Goal: Task Accomplishment & Management: Manage account settings

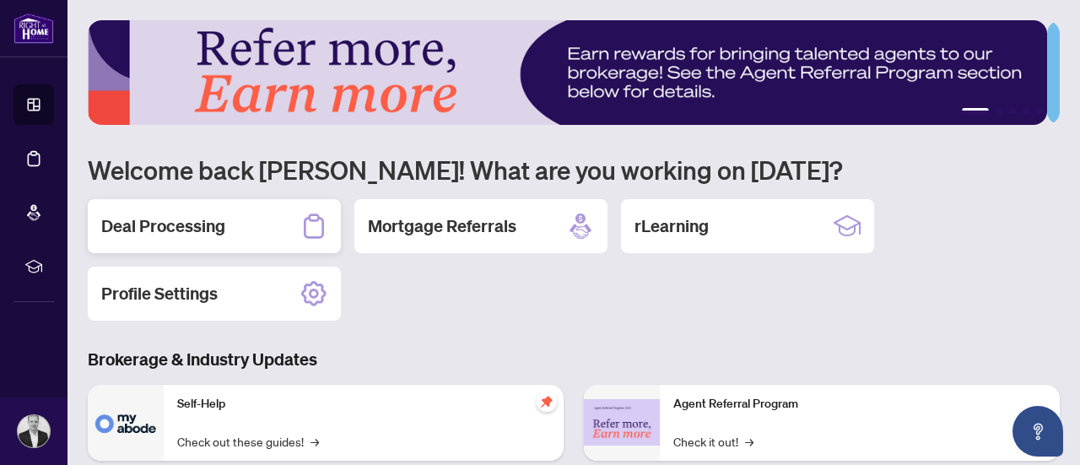
click at [200, 228] on h2 "Deal Processing" at bounding box center [163, 226] width 124 height 24
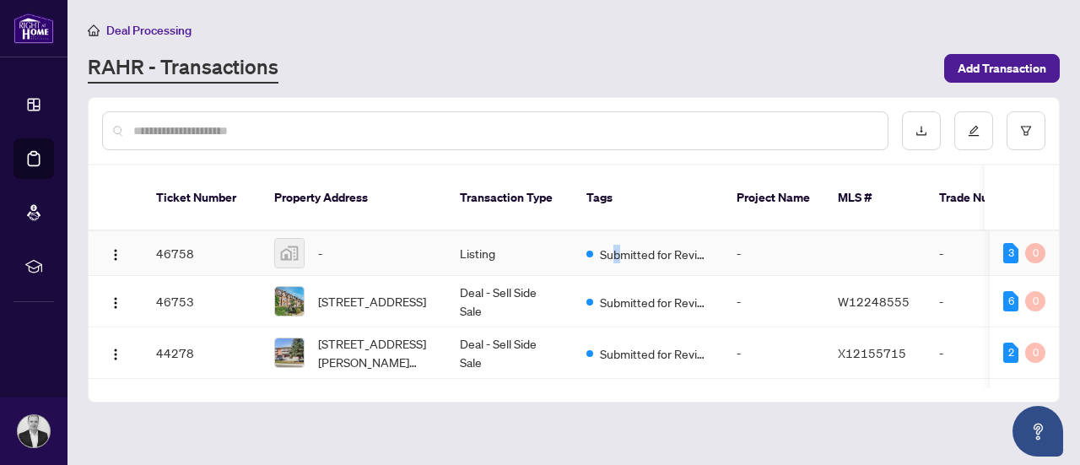
click at [616, 245] on span "Submitted for Review" at bounding box center [655, 254] width 110 height 19
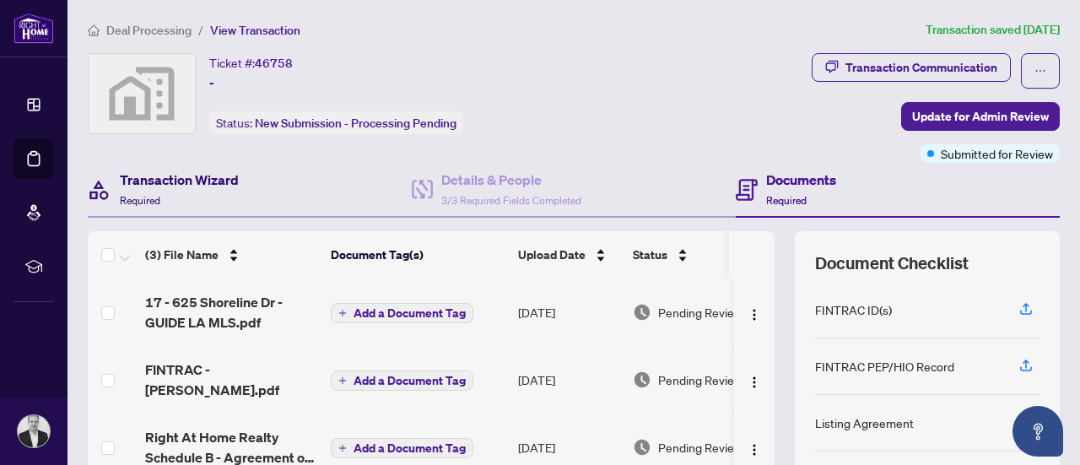
click at [167, 175] on h4 "Transaction Wizard" at bounding box center [179, 180] width 119 height 20
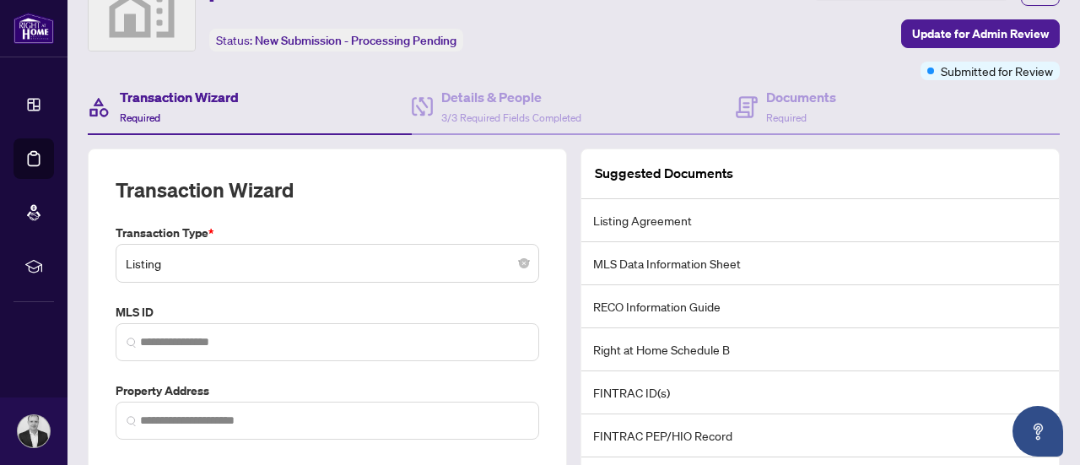
scroll to position [84, 0]
click at [273, 264] on span "Listing" at bounding box center [327, 262] width 403 height 32
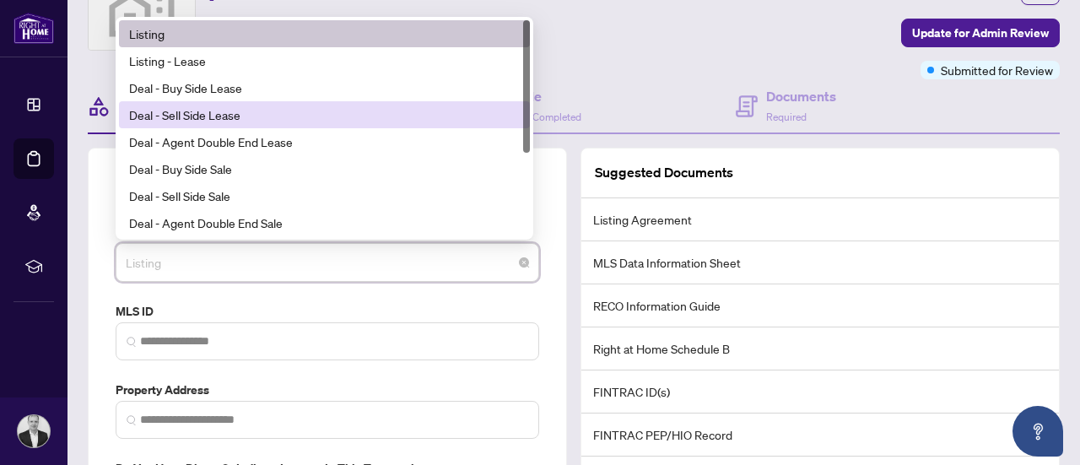
click at [226, 111] on div "Deal - Sell Side Lease" at bounding box center [324, 114] width 391 height 19
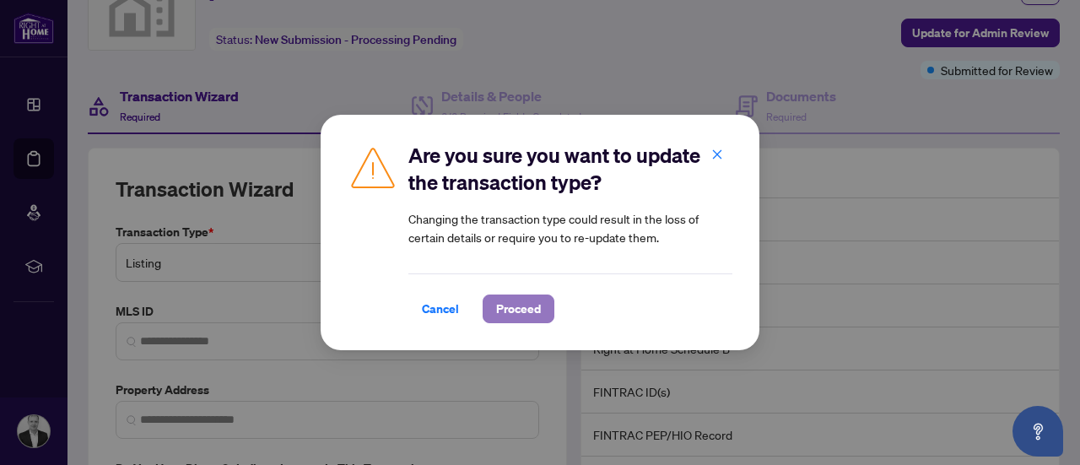
click at [516, 305] on span "Proceed" at bounding box center [518, 308] width 45 height 27
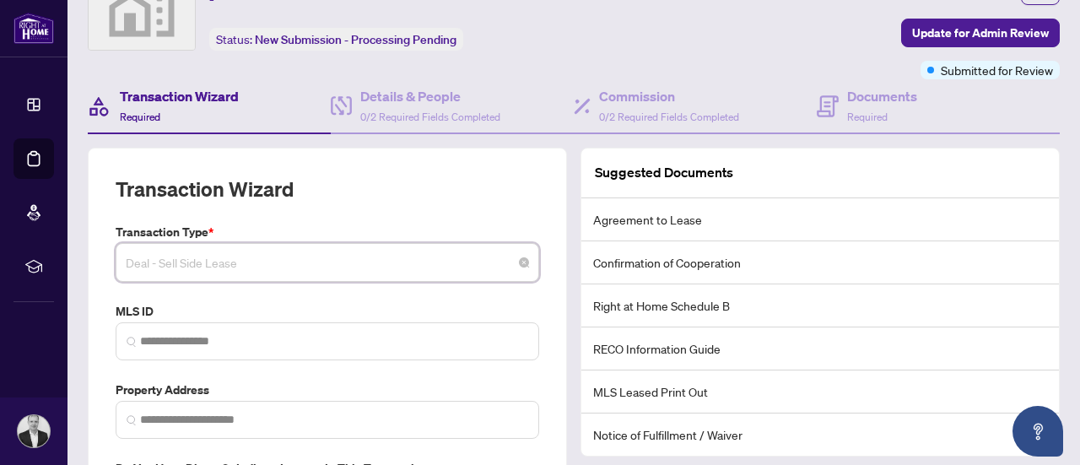
click at [239, 268] on span "Deal - Sell Side Lease" at bounding box center [327, 262] width 403 height 32
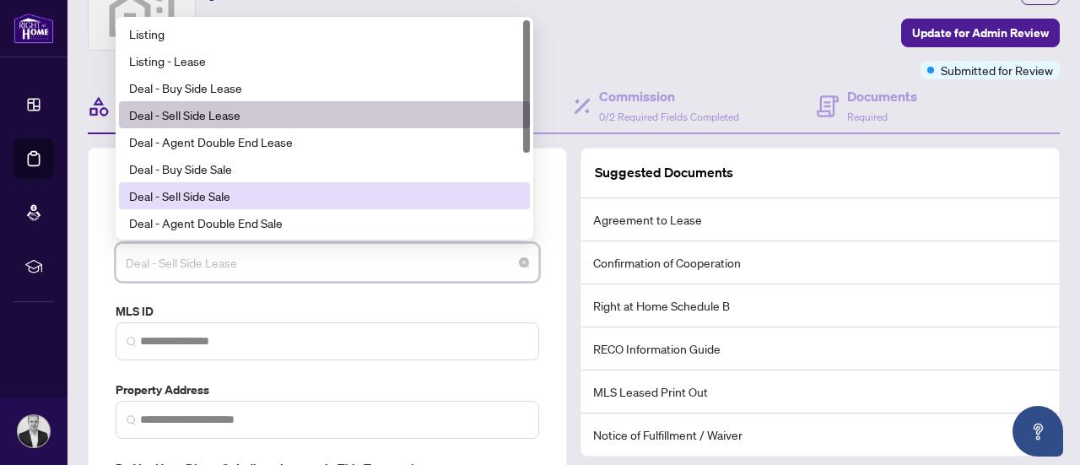
click at [199, 192] on div "Deal - Sell Side Sale" at bounding box center [324, 196] width 391 height 19
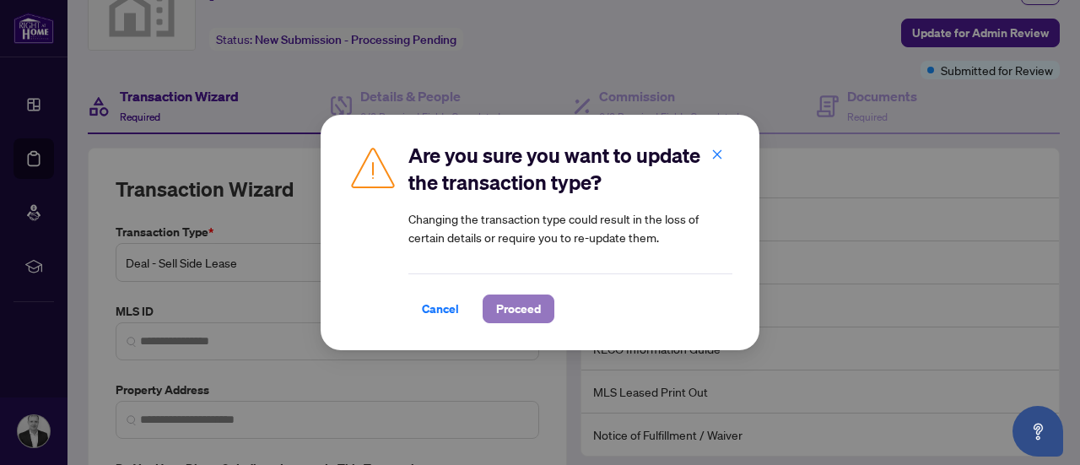
click at [519, 311] on span "Proceed" at bounding box center [518, 308] width 45 height 27
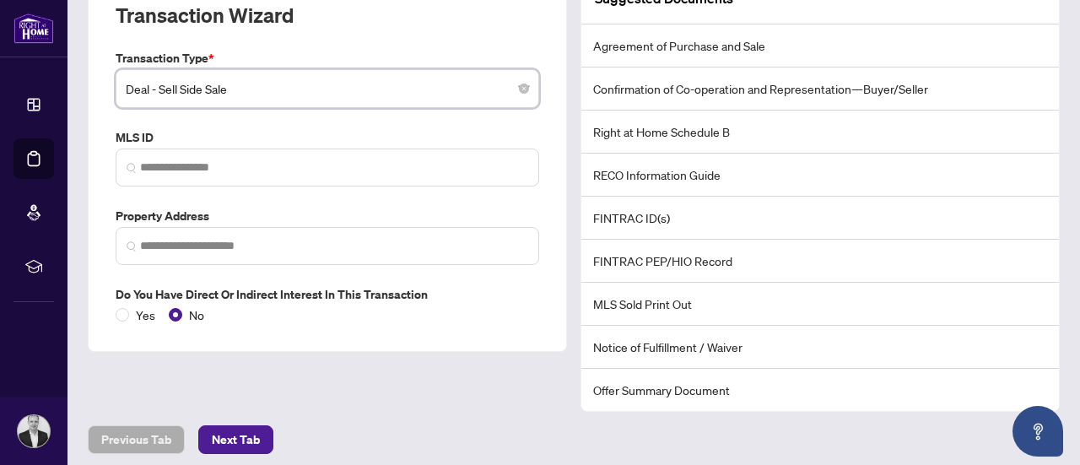
scroll to position [319, 0]
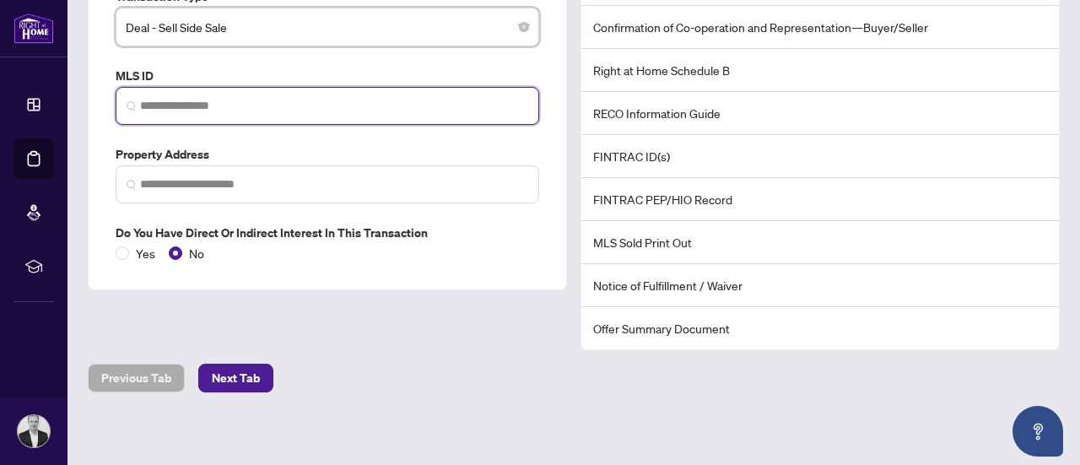
click at [171, 111] on input "search" at bounding box center [334, 106] width 388 height 18
paste input "*********"
type input "*********"
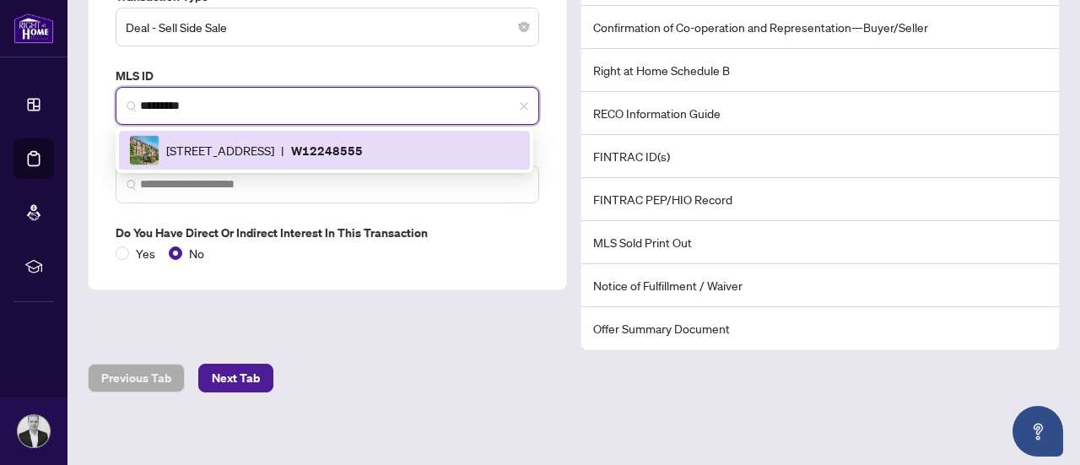
click at [274, 151] on span "[STREET_ADDRESS]" at bounding box center [220, 150] width 108 height 19
type input "**********"
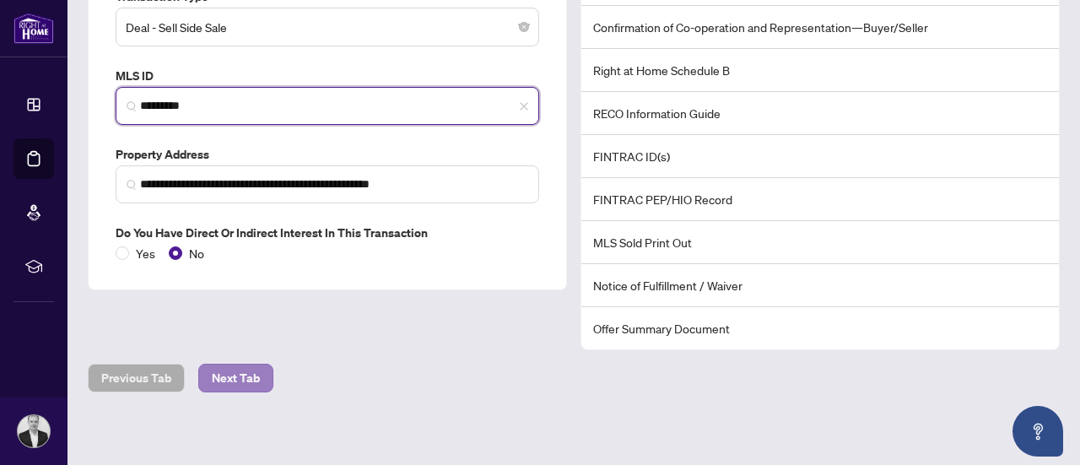
type input "*********"
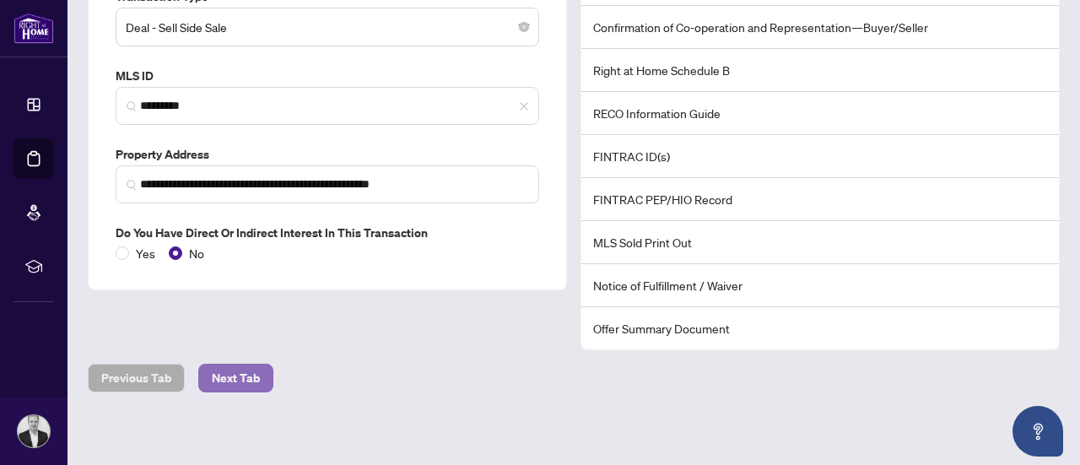
click at [220, 365] on span "Next Tab" at bounding box center [236, 378] width 48 height 27
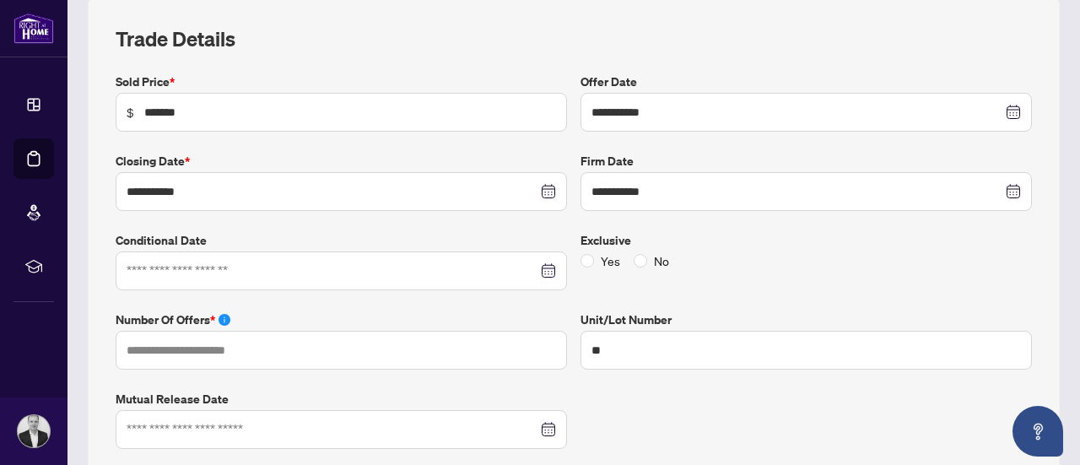
scroll to position [235, 0]
click at [640, 261] on label "No" at bounding box center [655, 260] width 42 height 19
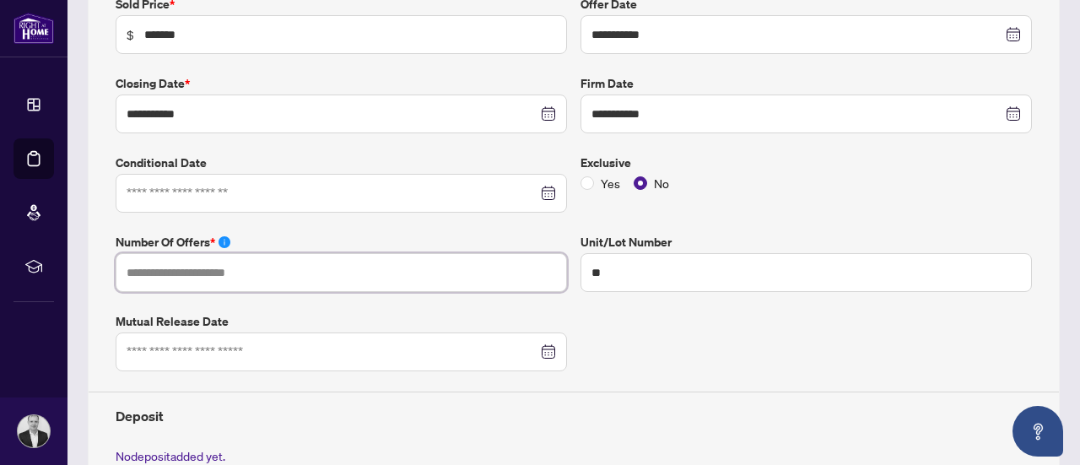
click at [304, 269] on input "text" at bounding box center [342, 272] width 452 height 39
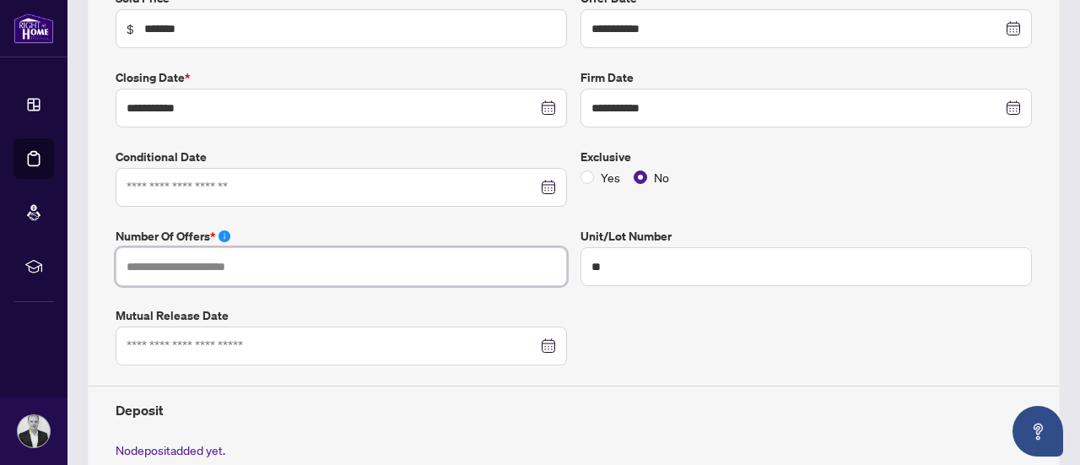
scroll to position [318, 0]
click at [230, 262] on input "text" at bounding box center [342, 265] width 452 height 39
click at [206, 265] on input "text" at bounding box center [342, 265] width 452 height 39
type input "*"
click at [102, 262] on div "**********" at bounding box center [574, 234] width 972 height 643
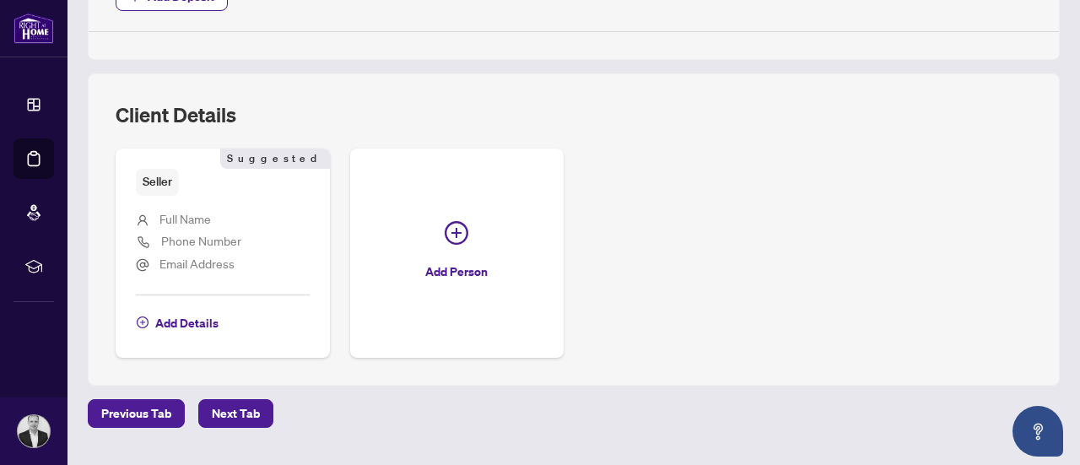
scroll to position [847, 0]
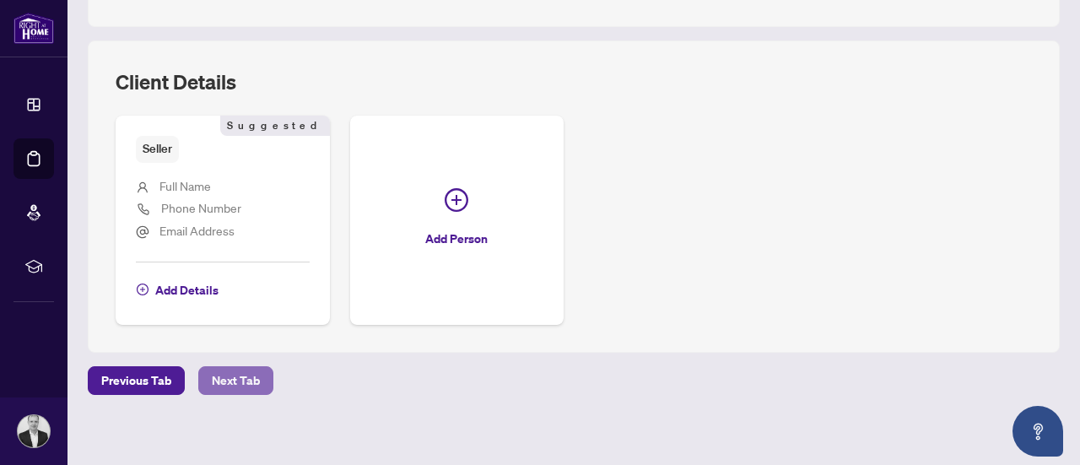
click at [250, 374] on span "Next Tab" at bounding box center [236, 380] width 48 height 27
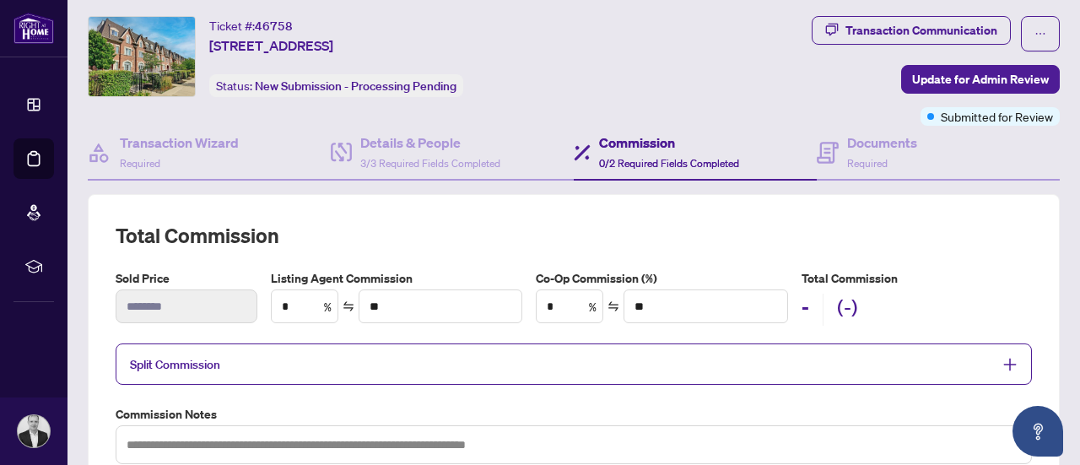
scroll to position [36, 0]
click at [251, 301] on div "Sold Price ******** Listing Agent Commission * % ** Co-Op Commission (%) * % **…" at bounding box center [574, 304] width 930 height 68
type input "*"
type input "******"
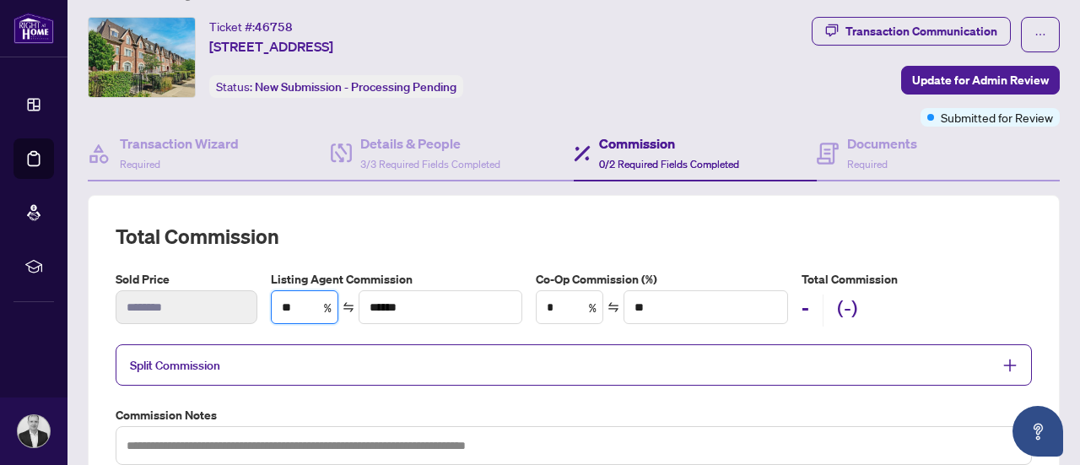
type input "***"
type input "*******"
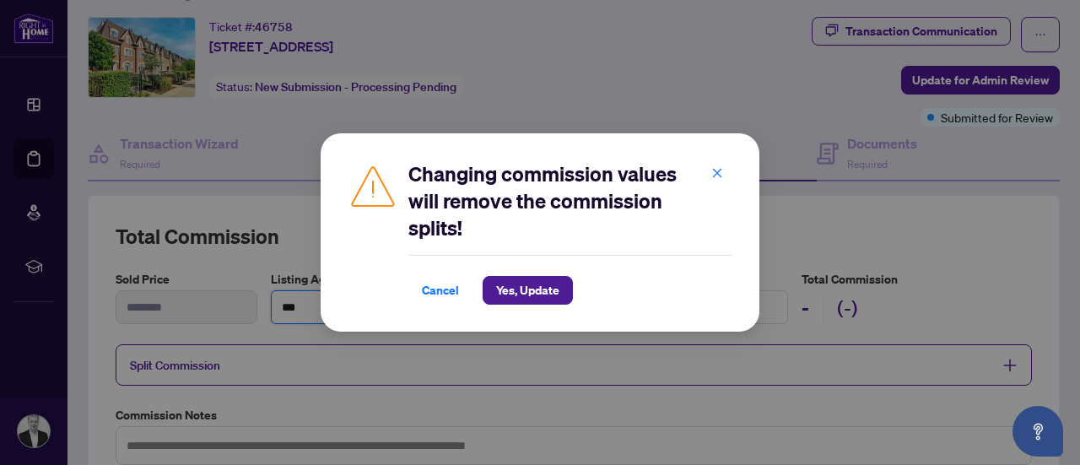
type input "***"
click at [526, 294] on span "Yes, Update" at bounding box center [527, 290] width 63 height 27
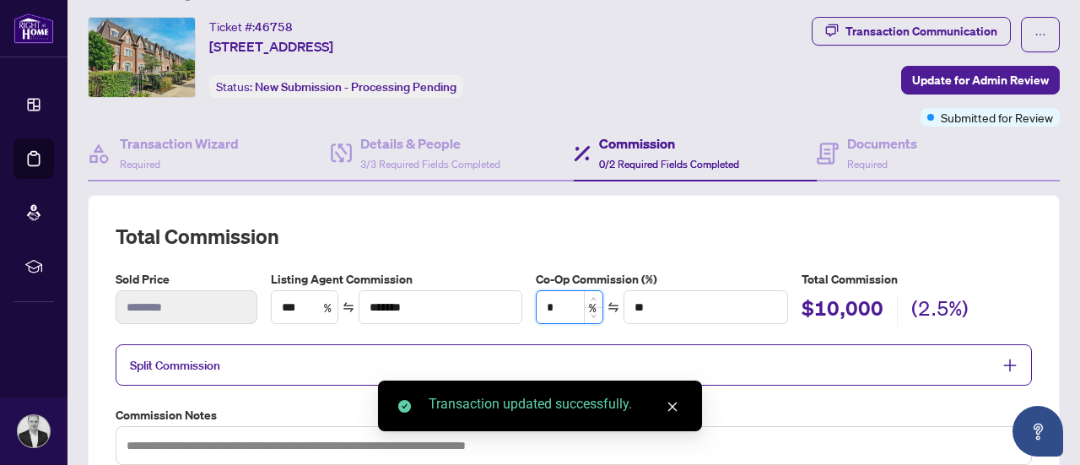
click at [560, 306] on input "*" at bounding box center [570, 307] width 66 height 32
type input "**"
type input "******"
type input "****"
type input "*******"
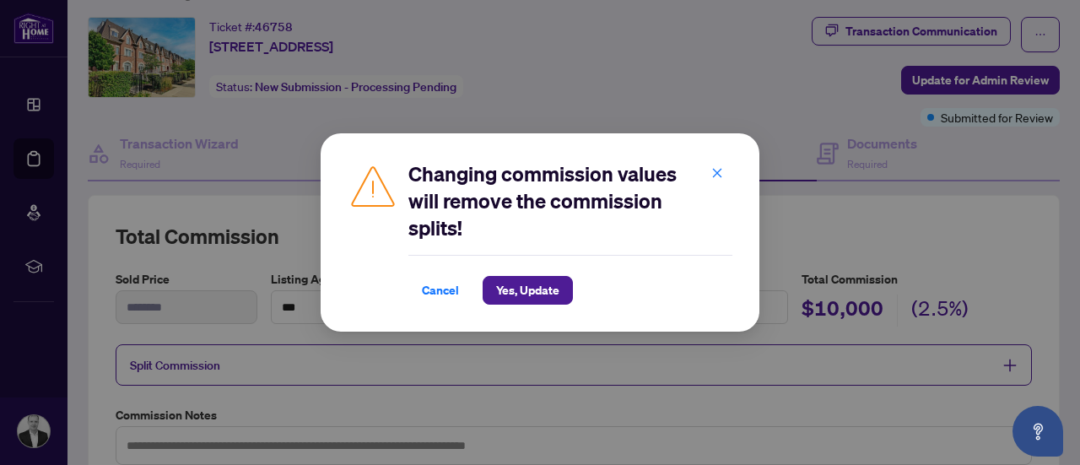
type input "***"
click at [522, 307] on div "Changing commission values will remove the commission splits! Cancel Yes, Updat…" at bounding box center [540, 232] width 439 height 198
click at [527, 293] on span "Yes, Update" at bounding box center [527, 290] width 63 height 27
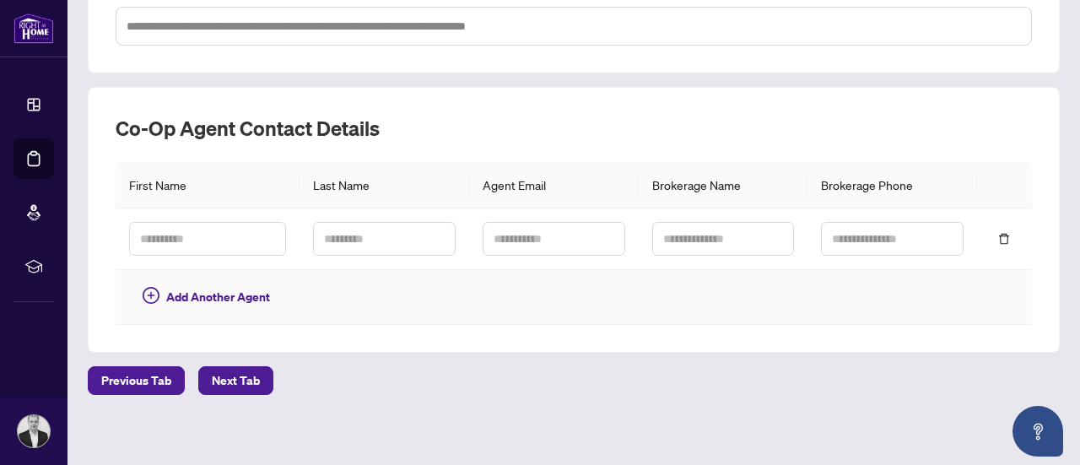
scroll to position [456, 0]
click at [243, 376] on span "Next Tab" at bounding box center [236, 380] width 48 height 27
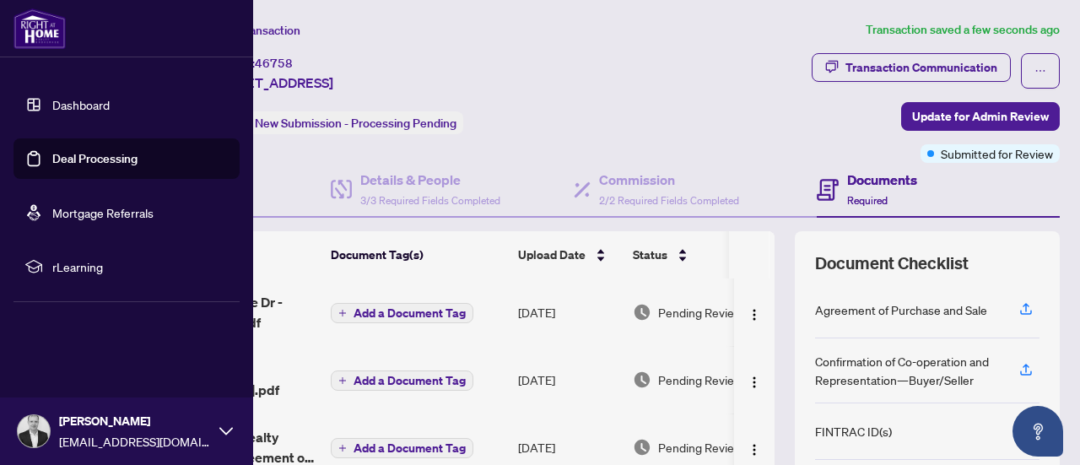
click at [83, 104] on link "Dashboard" at bounding box center [80, 104] width 57 height 15
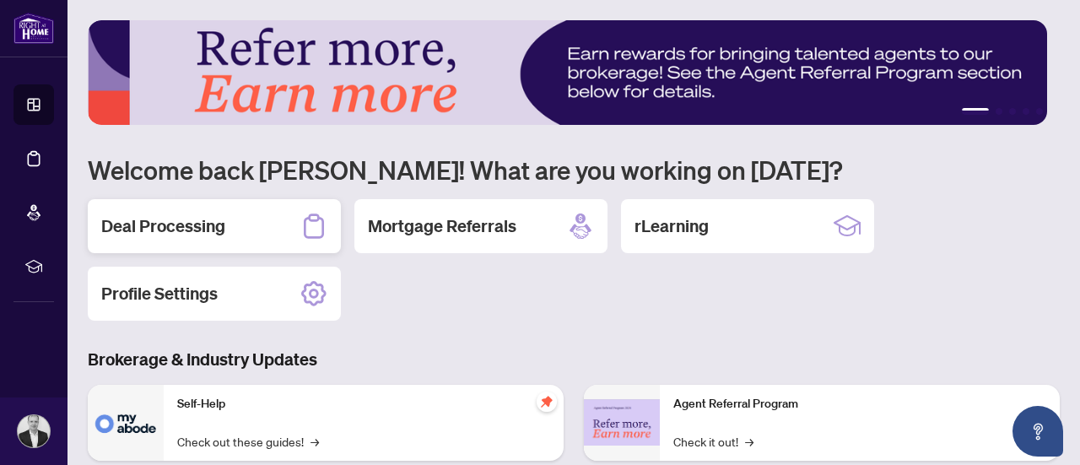
click at [203, 202] on div "Deal Processing" at bounding box center [214, 226] width 253 height 54
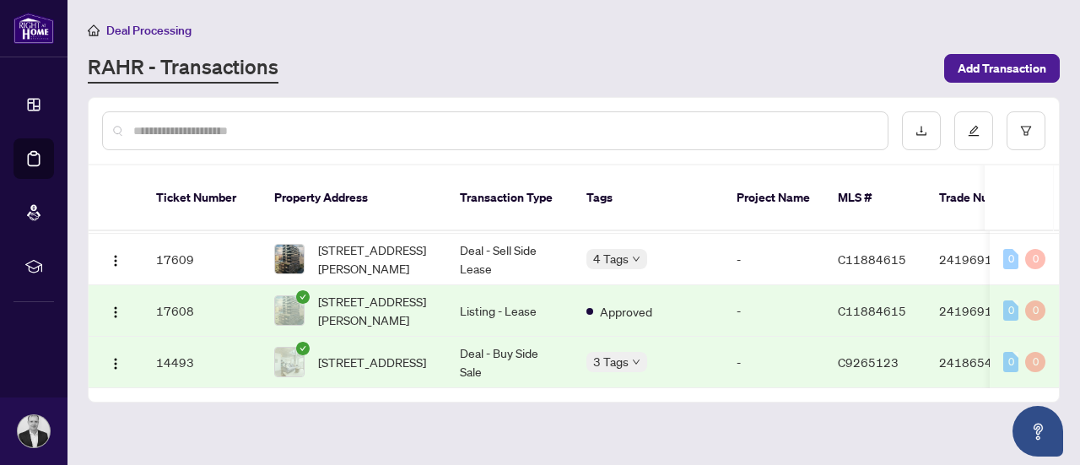
scroll to position [412, 0]
click at [115, 357] on img "button" at bounding box center [116, 364] width 14 height 14
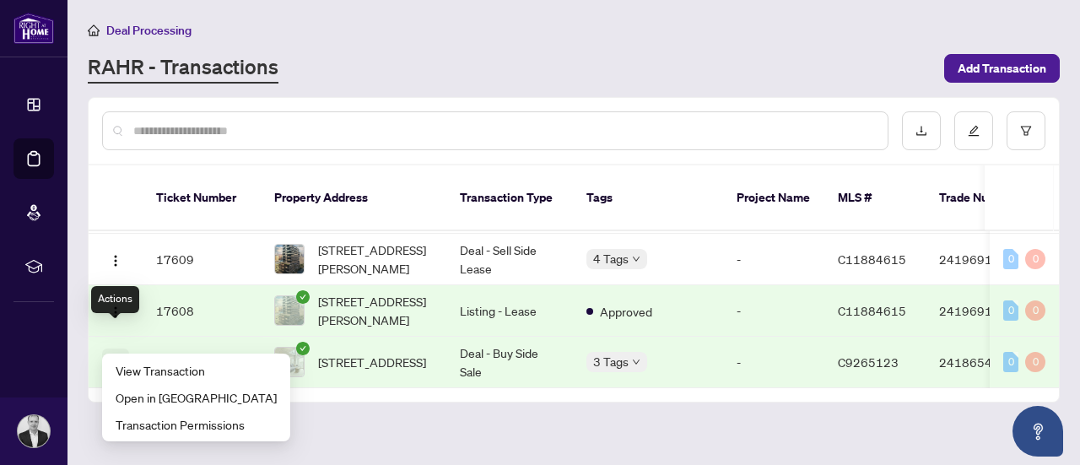
click at [115, 357] on img "button" at bounding box center [116, 364] width 14 height 14
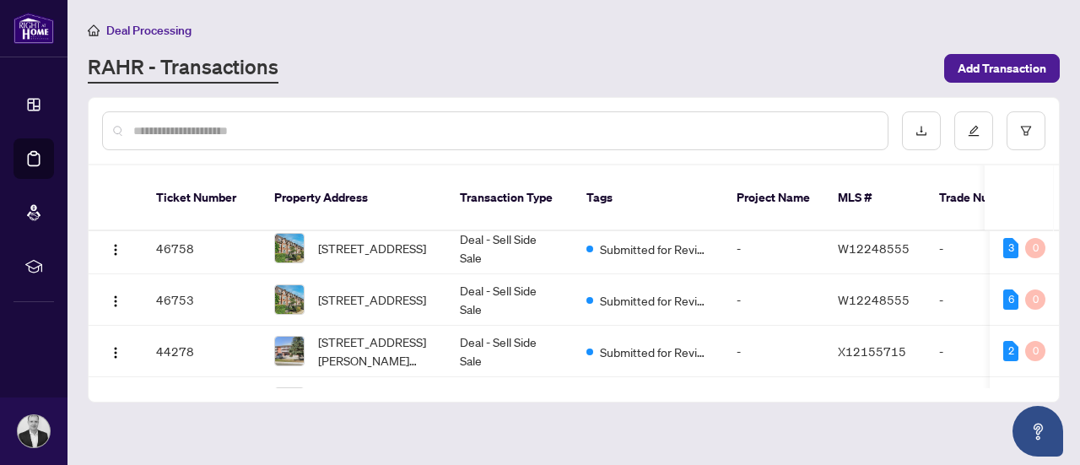
scroll to position [6, 0]
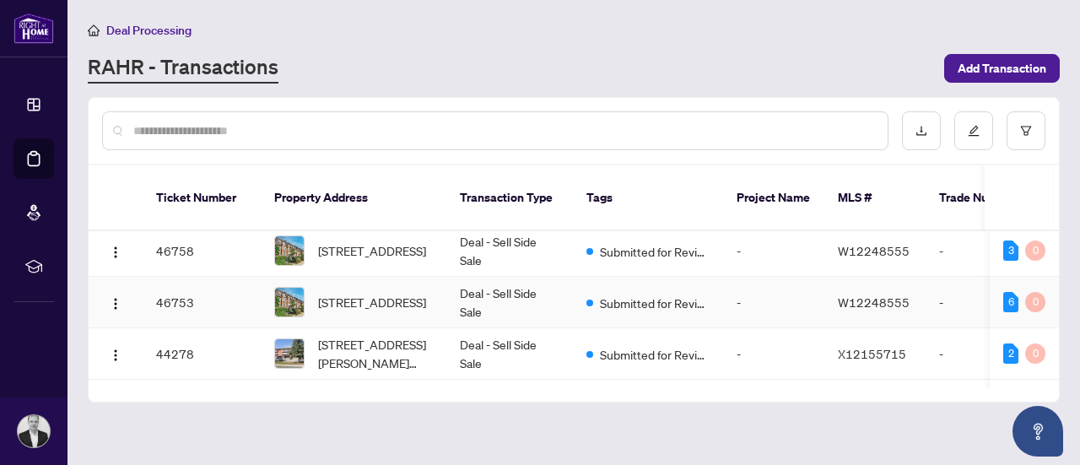
click at [368, 293] on span "[STREET_ADDRESS]" at bounding box center [372, 302] width 108 height 19
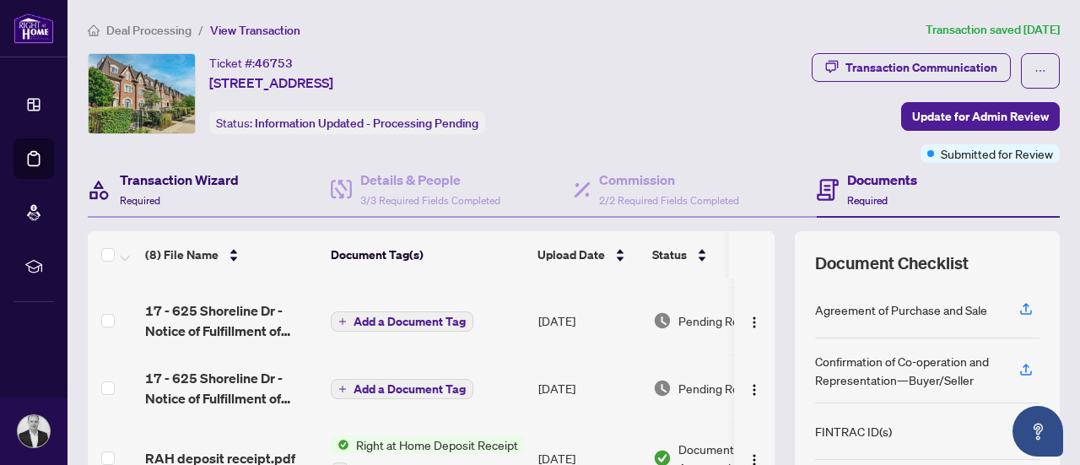
scroll to position [100, 0]
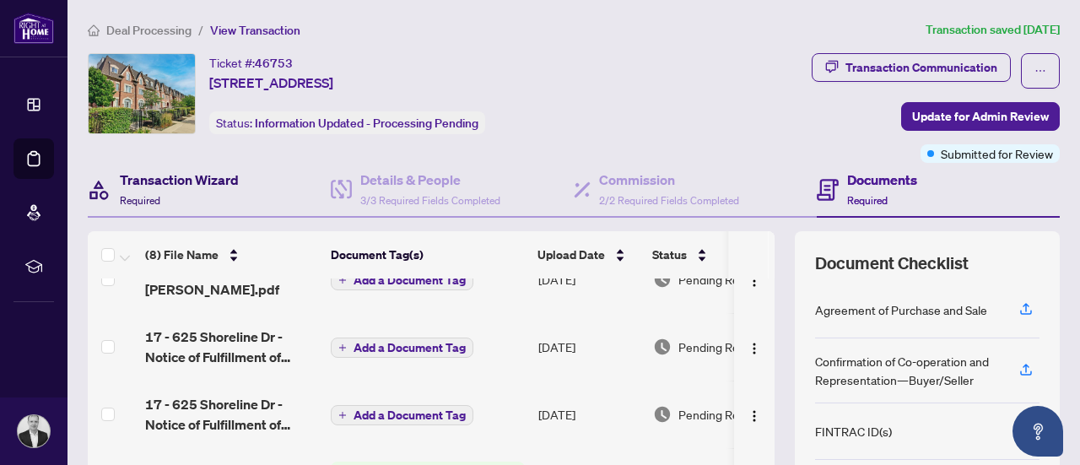
click at [170, 183] on h4 "Transaction Wizard" at bounding box center [179, 180] width 119 height 20
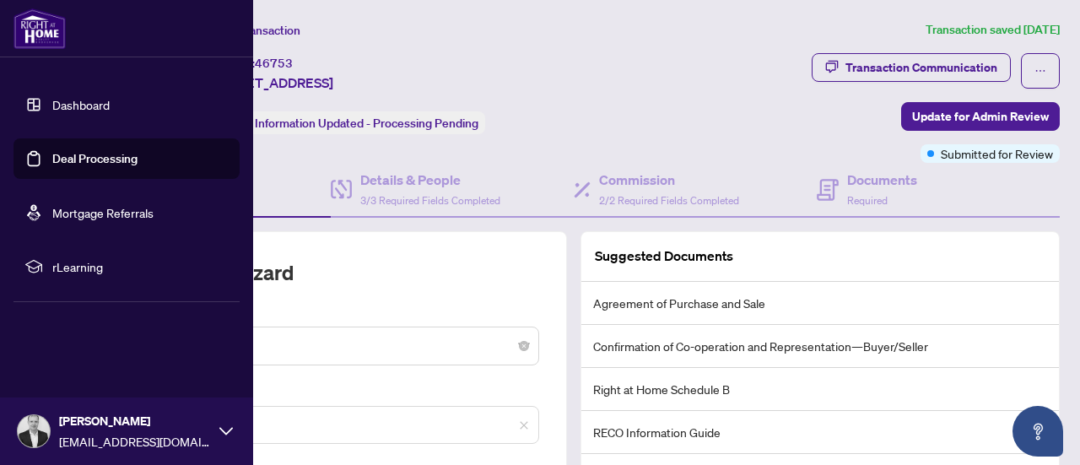
click at [69, 104] on link "Dashboard" at bounding box center [80, 104] width 57 height 15
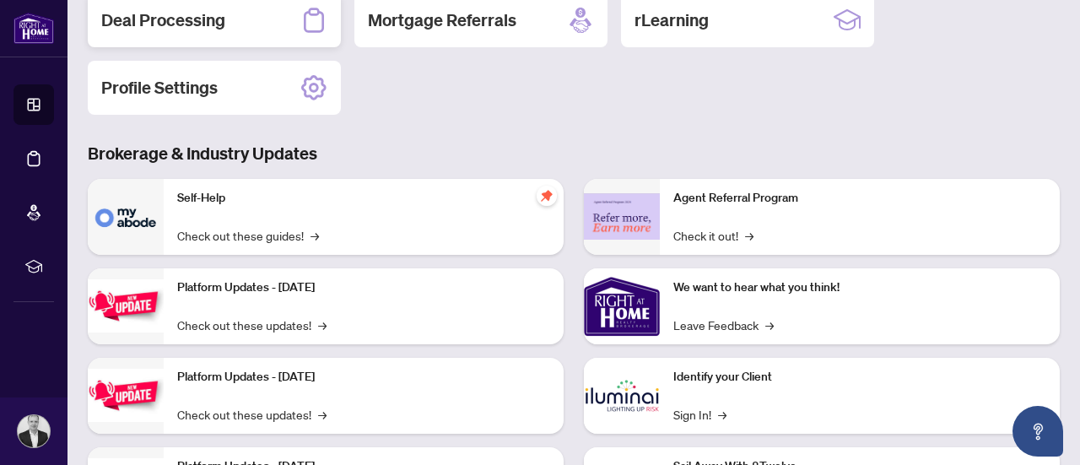
scroll to position [230, 0]
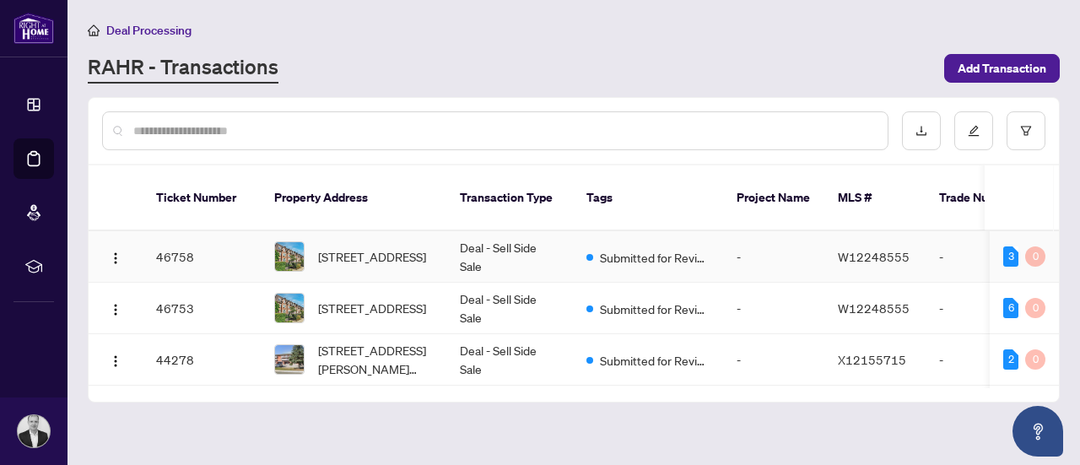
click at [373, 247] on span "[STREET_ADDRESS]" at bounding box center [372, 256] width 108 height 19
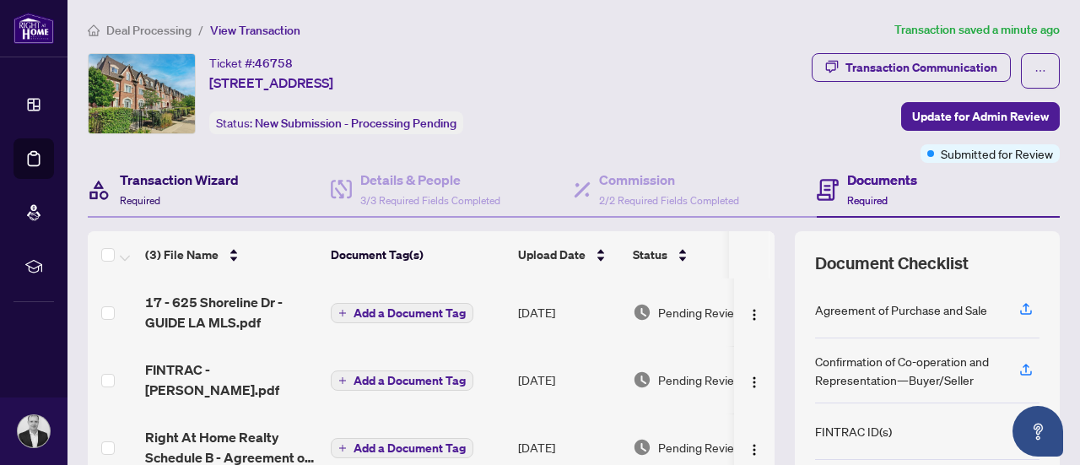
click at [195, 176] on h4 "Transaction Wizard" at bounding box center [179, 180] width 119 height 20
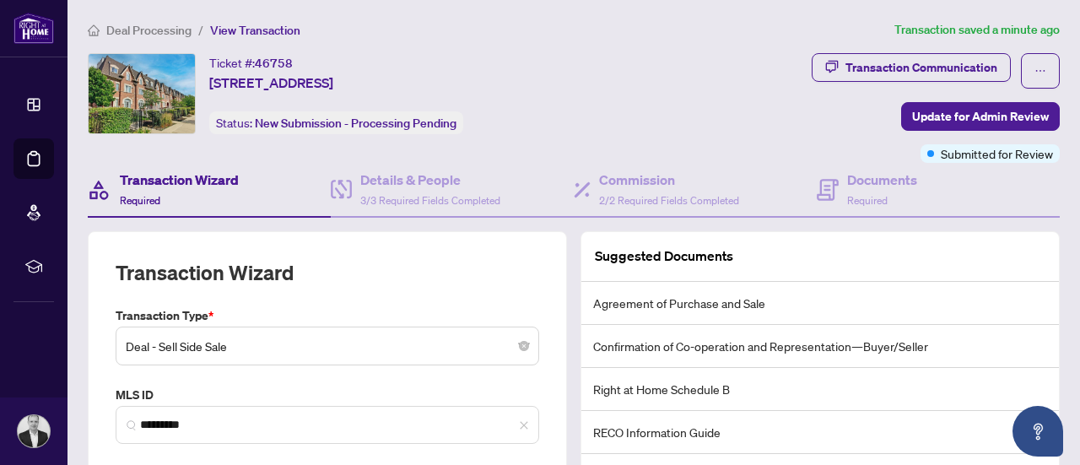
click at [201, 343] on span "Deal - Sell Side Sale" at bounding box center [327, 346] width 403 height 32
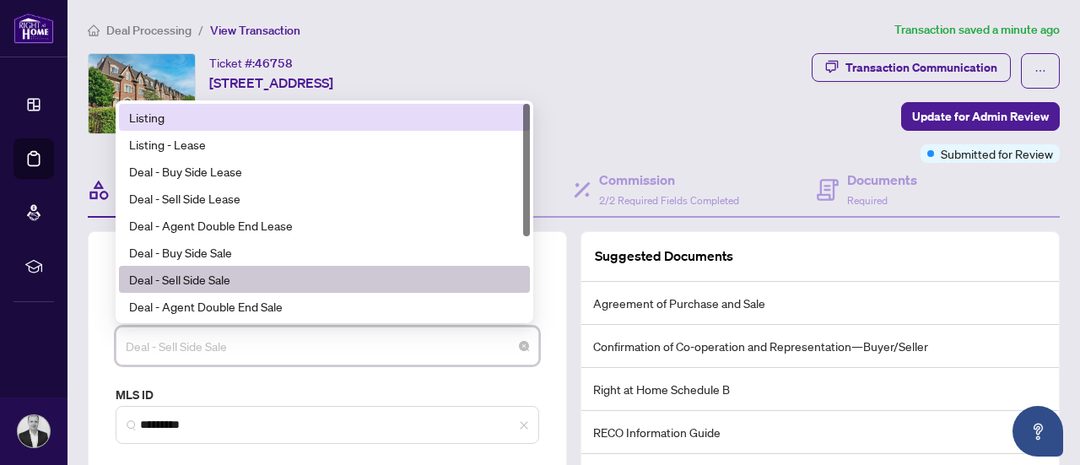
click at [170, 108] on div "Listing" at bounding box center [324, 117] width 391 height 19
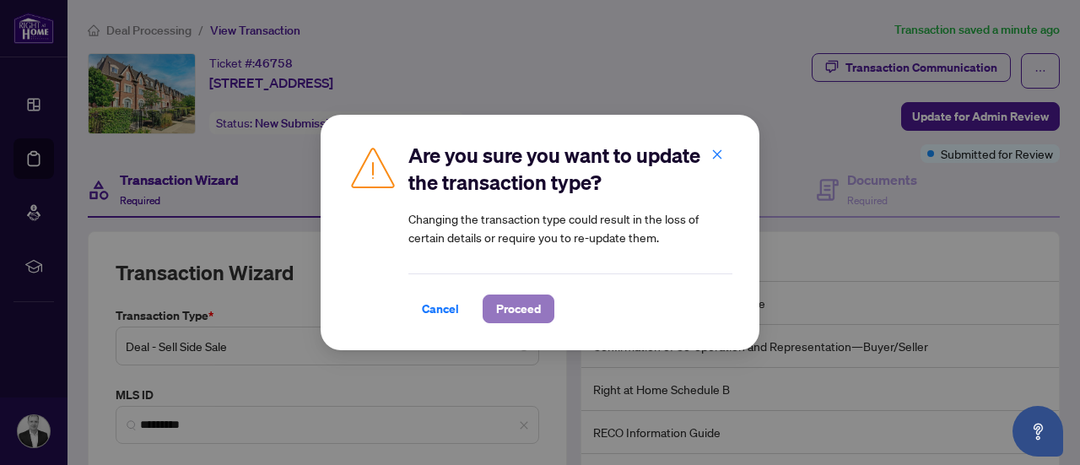
click at [524, 319] on span "Proceed" at bounding box center [518, 308] width 45 height 27
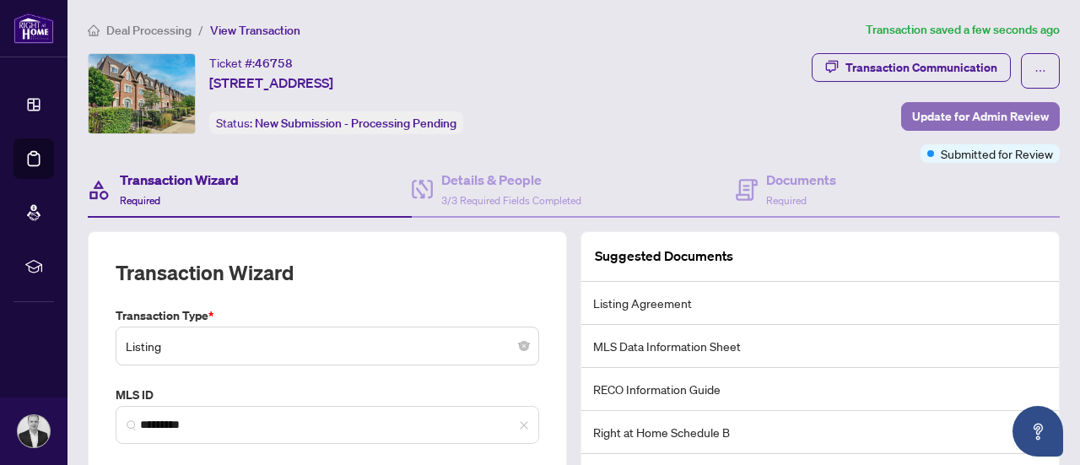
click at [978, 111] on span "Update for Admin Review" at bounding box center [980, 116] width 137 height 27
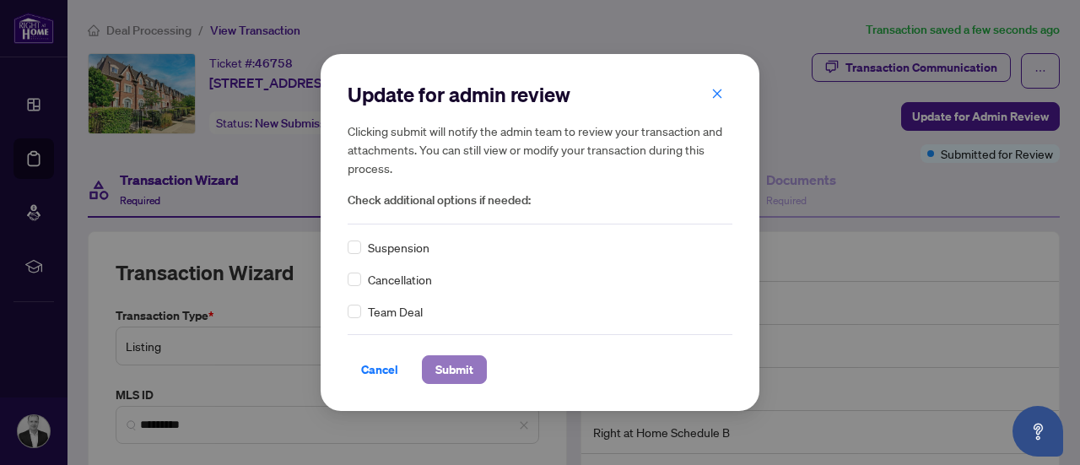
click at [461, 369] on span "Submit" at bounding box center [454, 369] width 38 height 27
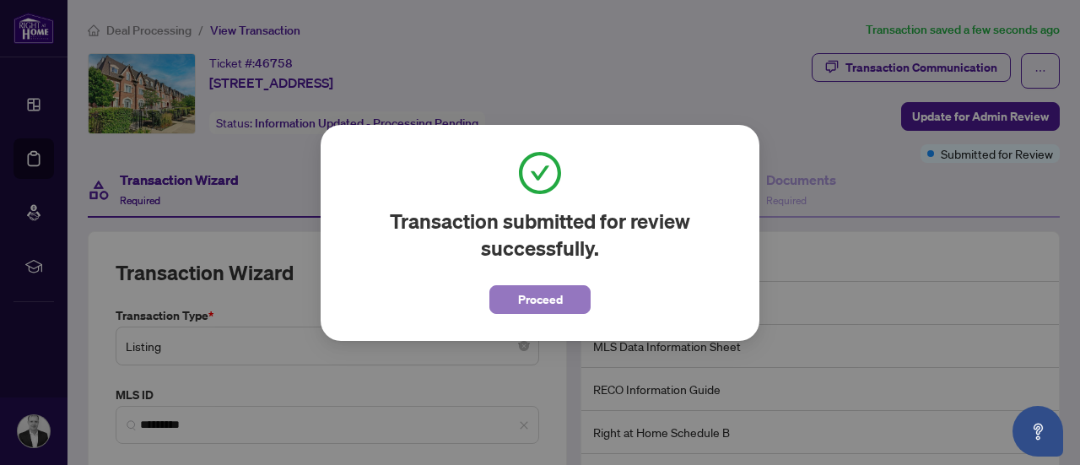
click at [555, 300] on span "Proceed" at bounding box center [540, 299] width 45 height 27
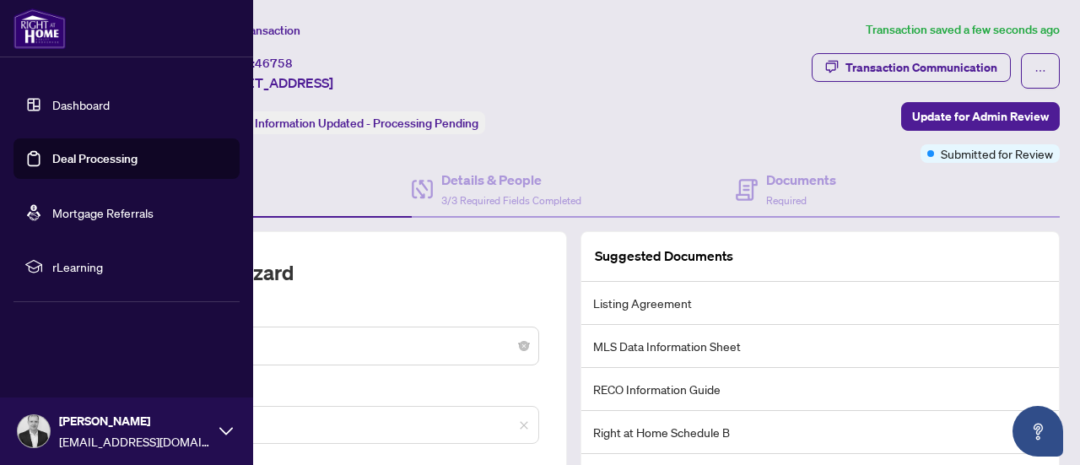
click at [52, 97] on link "Dashboard" at bounding box center [80, 104] width 57 height 15
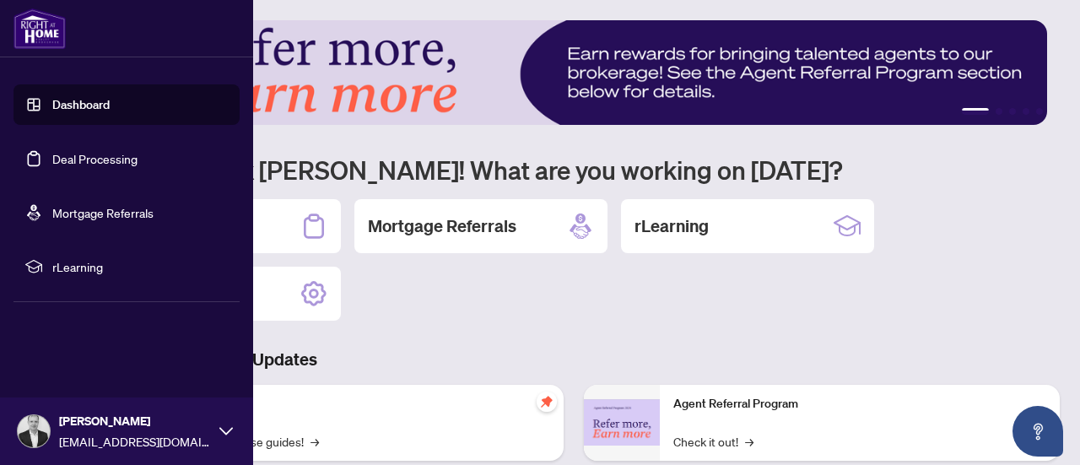
click at [68, 104] on link "Dashboard" at bounding box center [80, 104] width 57 height 15
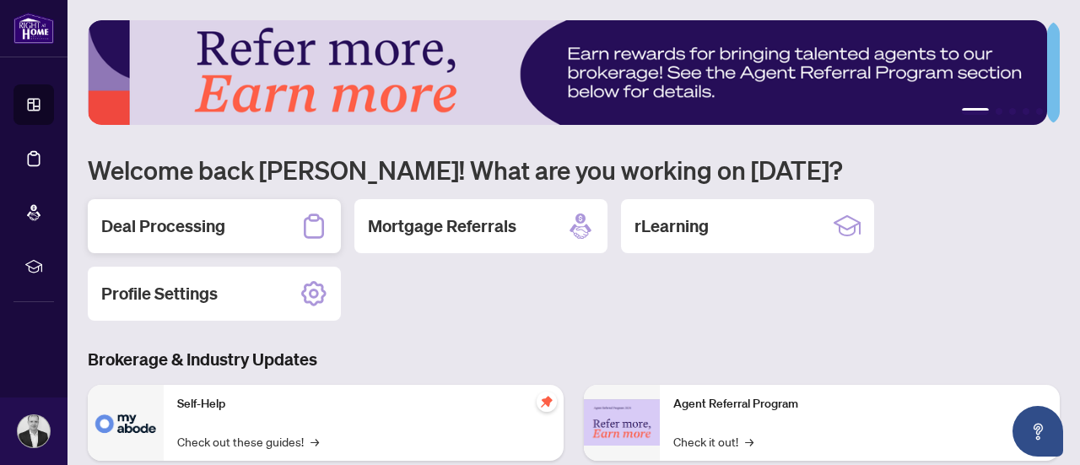
click at [173, 230] on h2 "Deal Processing" at bounding box center [163, 226] width 124 height 24
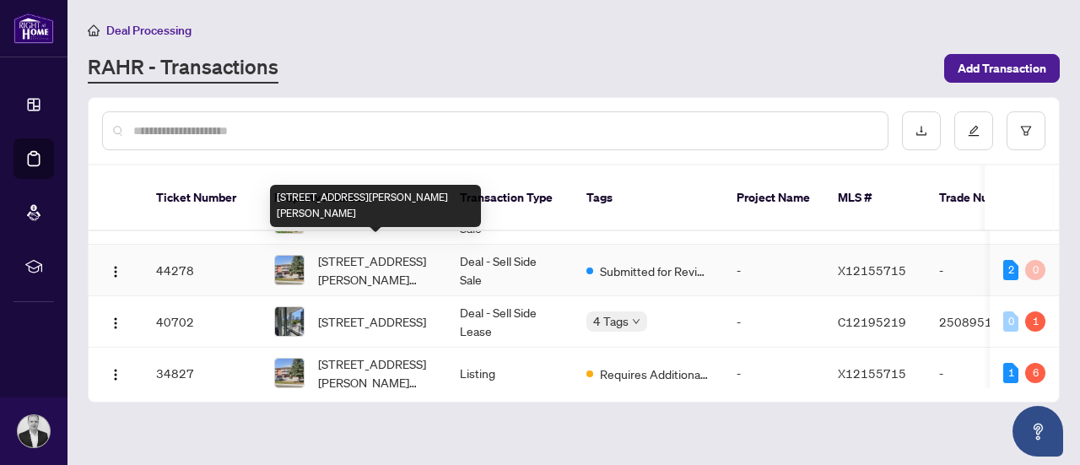
scroll to position [84, 0]
click at [392, 256] on span "[STREET_ADDRESS][PERSON_NAME][PERSON_NAME]" at bounding box center [375, 269] width 115 height 37
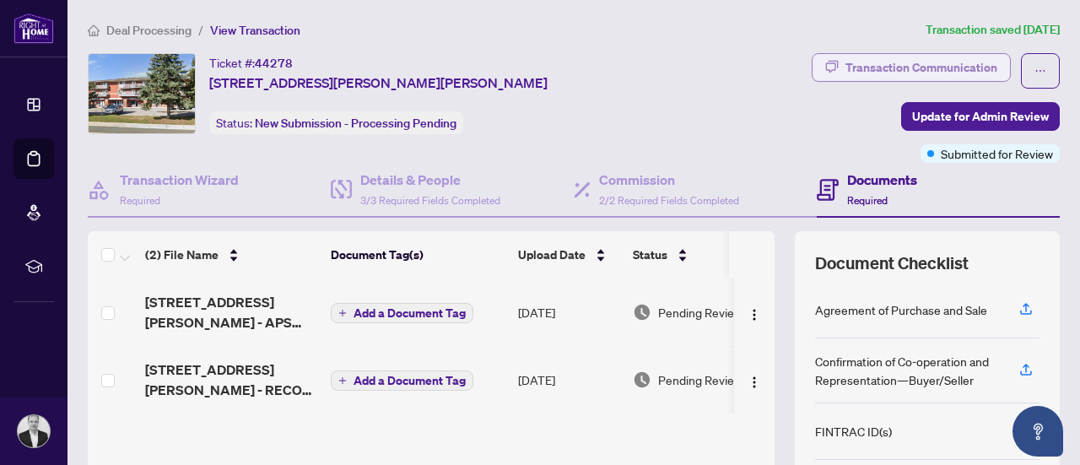
click at [910, 65] on div "Transaction Communication" at bounding box center [922, 67] width 152 height 27
type textarea "**********"
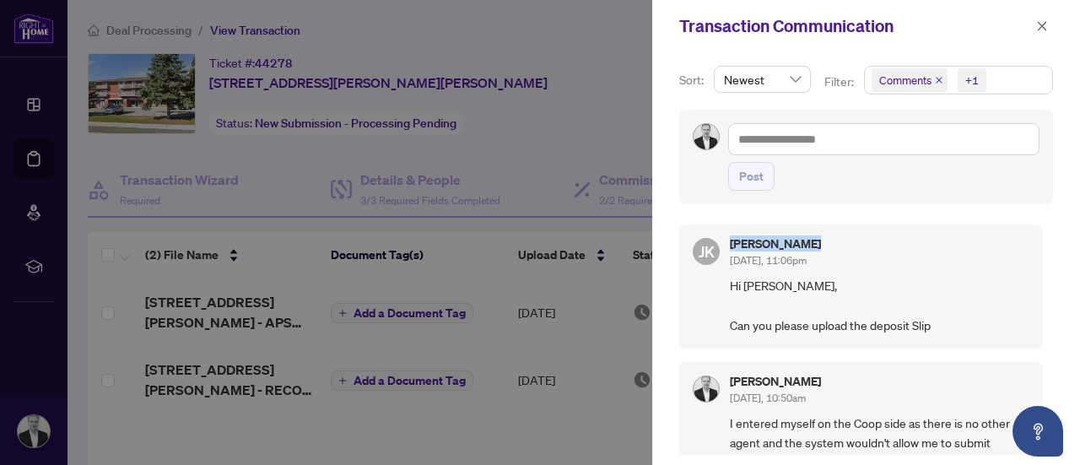
drag, startPoint x: 803, startPoint y: 241, endPoint x: 726, endPoint y: 241, distance: 76.8
click at [726, 241] on div "[PERSON_NAME] [DATE], 11:06pm Hi [PERSON_NAME], Can you please upload the depos…" at bounding box center [861, 286] width 364 height 124
click at [1046, 24] on icon "close" at bounding box center [1042, 26] width 12 height 12
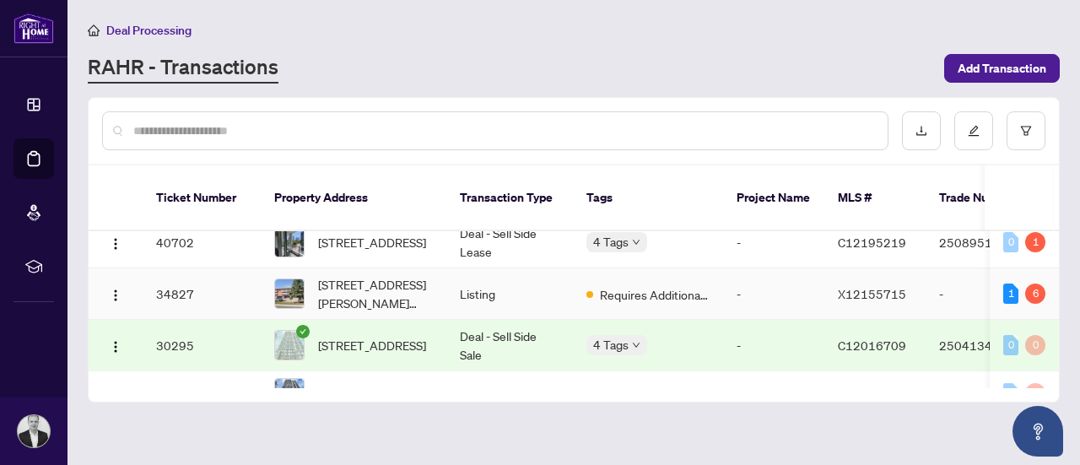
scroll to position [164, 0]
click at [603, 284] on span "Requires Additional Docs" at bounding box center [655, 293] width 110 height 19
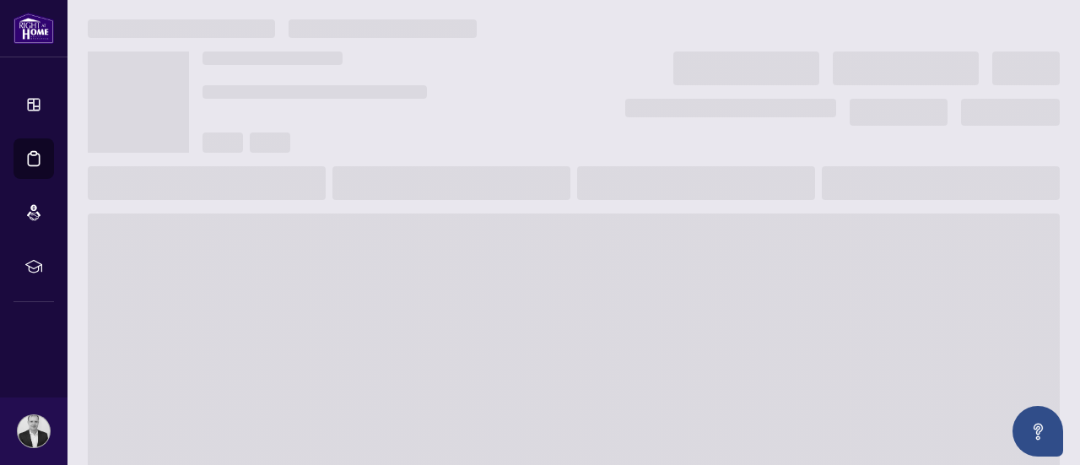
scroll to position [2, 0]
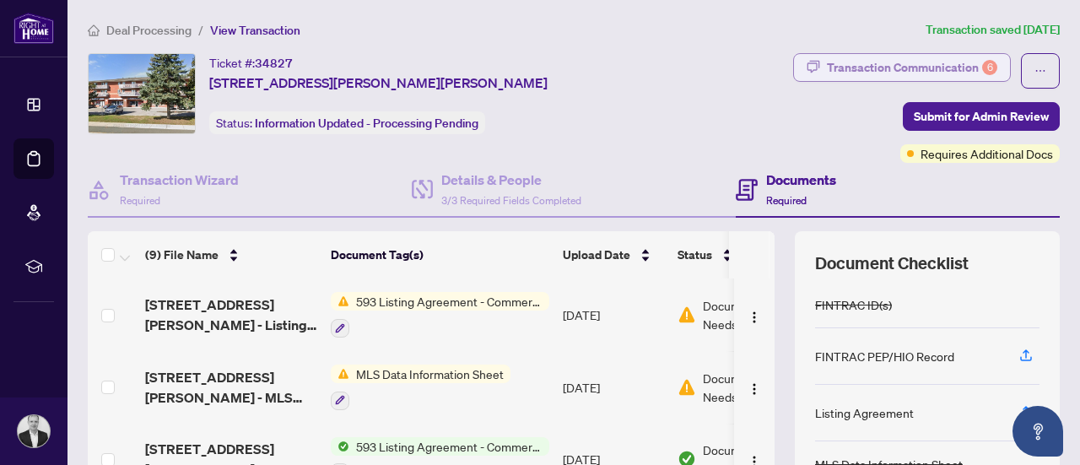
click at [903, 57] on div "Transaction Communication 6" at bounding box center [912, 67] width 170 height 27
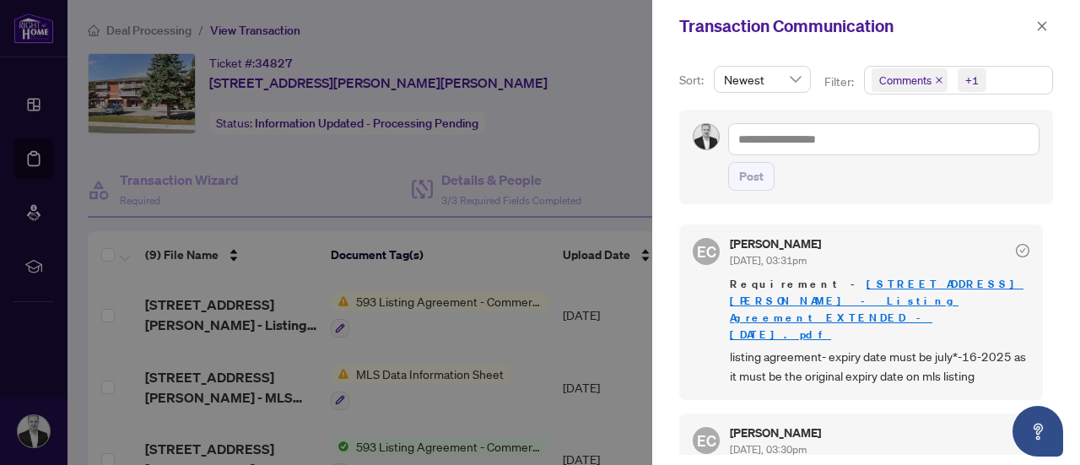
click at [582, 68] on div at bounding box center [540, 232] width 1080 height 465
click at [1042, 25] on icon "close" at bounding box center [1042, 25] width 9 height 9
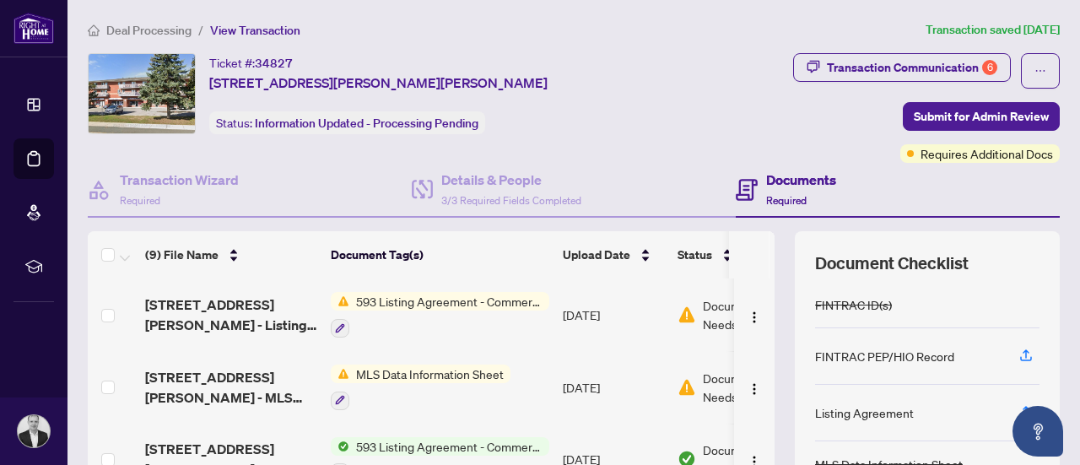
click at [874, 50] on div "Deal Processing / View Transaction Transaction saved [DATE] Ticket #: 34827 [ST…" at bounding box center [574, 366] width 986 height 692
click at [884, 72] on div "Transaction Communication 6" at bounding box center [912, 67] width 170 height 27
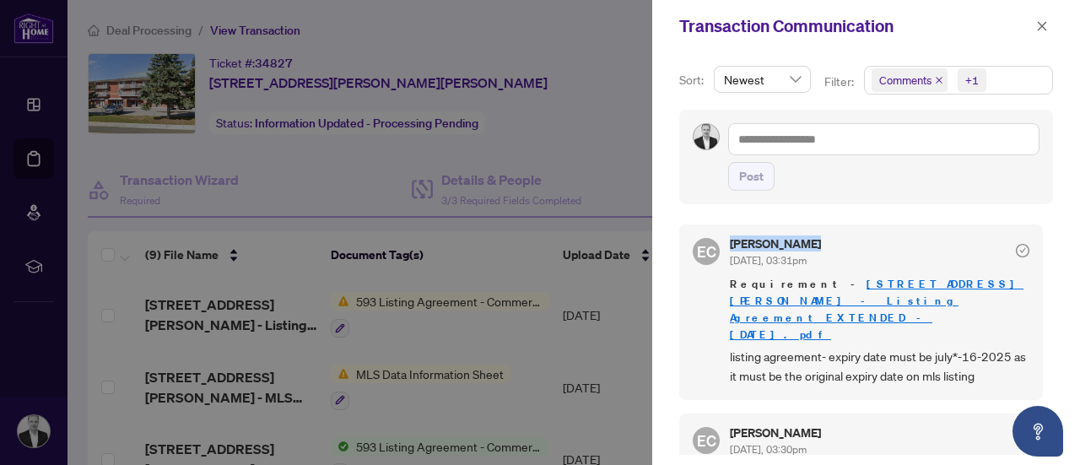
drag, startPoint x: 810, startPoint y: 244, endPoint x: 732, endPoint y: 244, distance: 78.5
click at [732, 244] on h5 "[PERSON_NAME]" at bounding box center [775, 244] width 91 height 12
copy h5 "[PERSON_NAME]"
